Goal: Find specific page/section

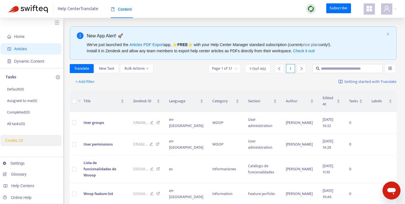
click at [146, 67] on span "Bulk Actions" at bounding box center [136, 68] width 24 height 6
click at [186, 74] on div "Translate New Task Bulk Actions Page 1 of 31 1 - 15 of 462 1" at bounding box center [233, 69] width 327 height 11
click at [391, 69] on input "search" at bounding box center [390, 68] width 4 height 8
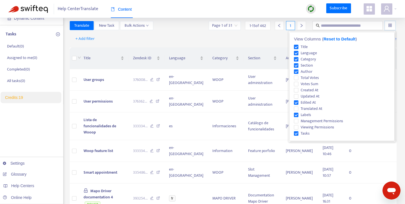
scroll to position [44, 0]
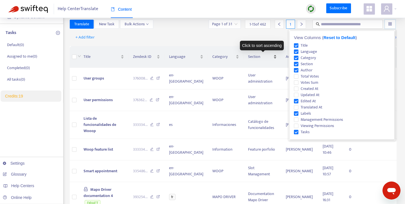
click at [265, 46] on div "Click to sort ascending" at bounding box center [262, 46] width 44 height 10
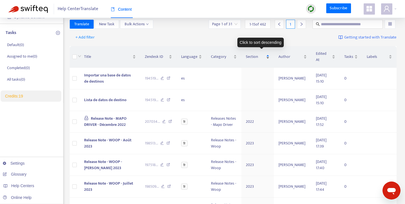
click at [269, 54] on div "Section" at bounding box center [258, 57] width 24 height 6
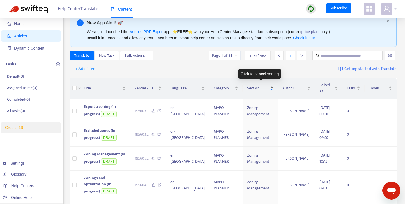
scroll to position [12, 0]
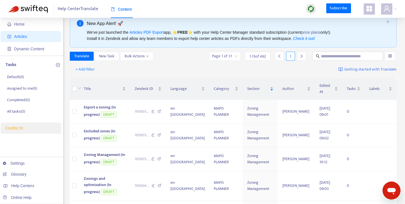
click at [193, 68] on div "+ Add filter Getting started with Translate" at bounding box center [233, 69] width 327 height 13
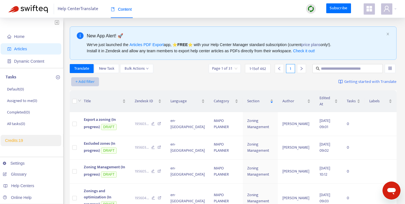
click at [92, 79] on span "+ Add filter" at bounding box center [84, 81] width 19 height 7
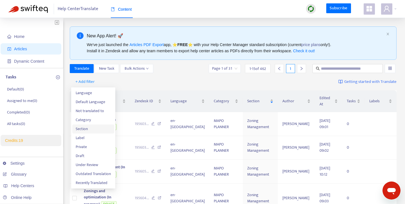
click at [89, 129] on span "Section" at bounding box center [93, 129] width 35 height 6
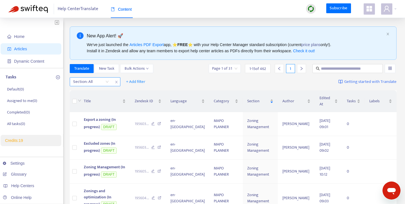
click at [104, 82] on div at bounding box center [88, 81] width 34 height 7
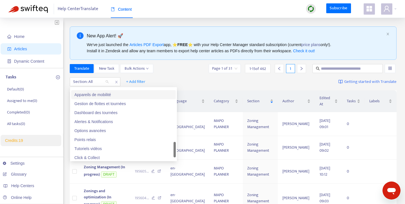
scroll to position [322, 0]
click at [111, 114] on div "Dashboard des tournées" at bounding box center [123, 113] width 98 height 6
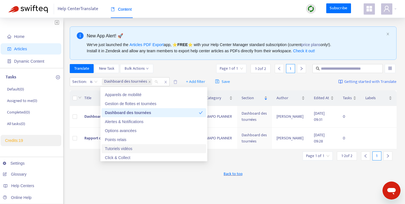
click at [138, 183] on div "New App Alert! 🚀 We've just launched the Articles PDF Export app, ⭐ FREE ⭐️ wit…" at bounding box center [233, 190] width 327 height 329
